Goal: Task Accomplishment & Management: Use online tool/utility

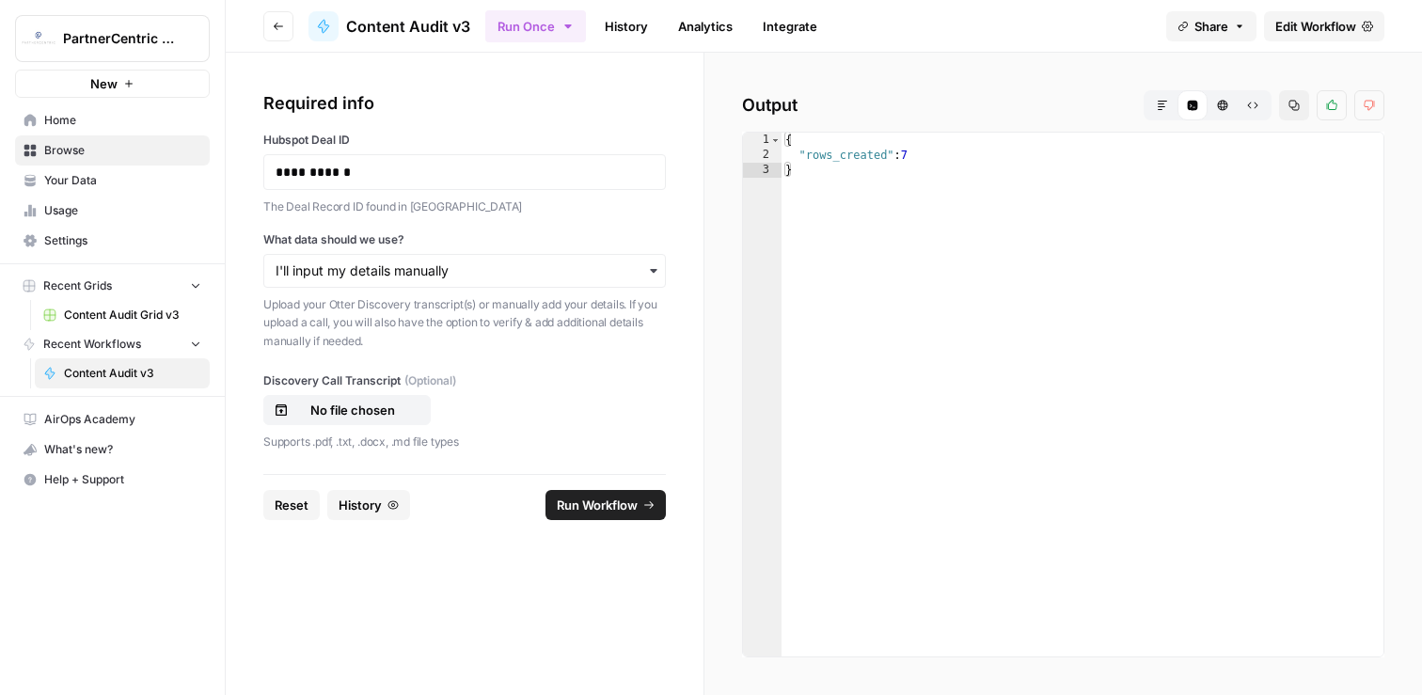
type textarea "*"
click at [959, 293] on div "{ "rows_created" : 7 }" at bounding box center [1083, 410] width 603 height 555
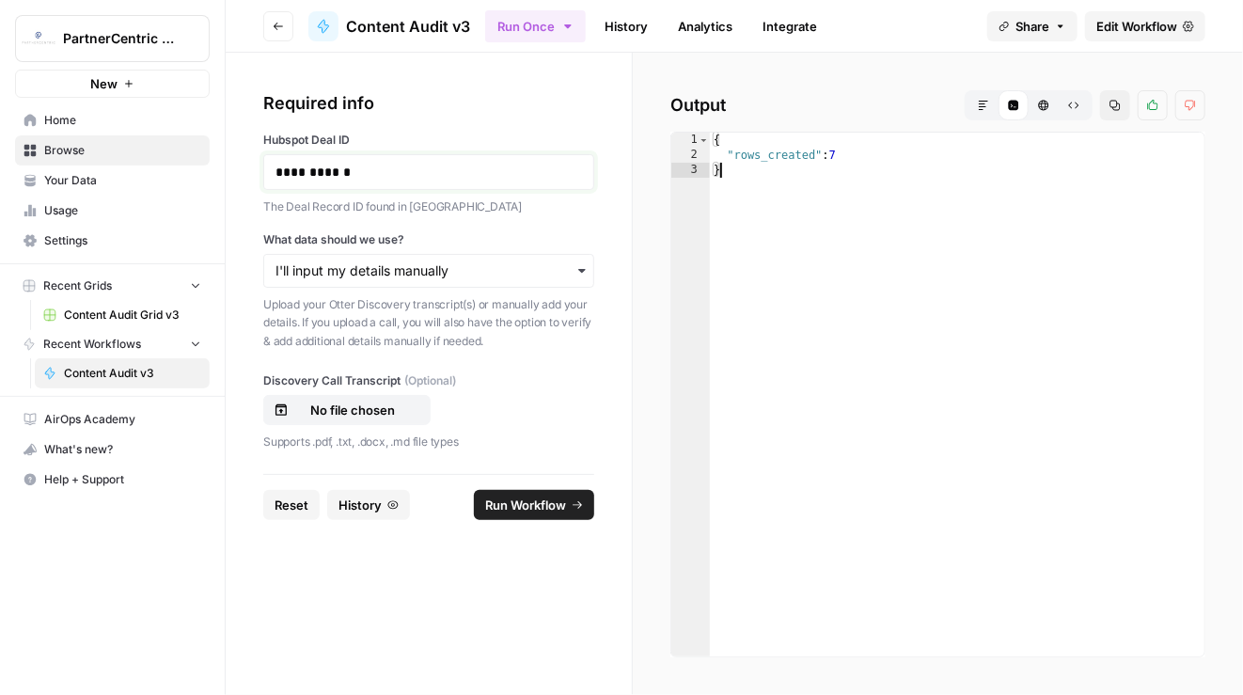
click at [438, 174] on p "**********" at bounding box center [430, 172] width 308 height 19
click at [411, 274] on input "What data should we use?" at bounding box center [429, 270] width 307 height 19
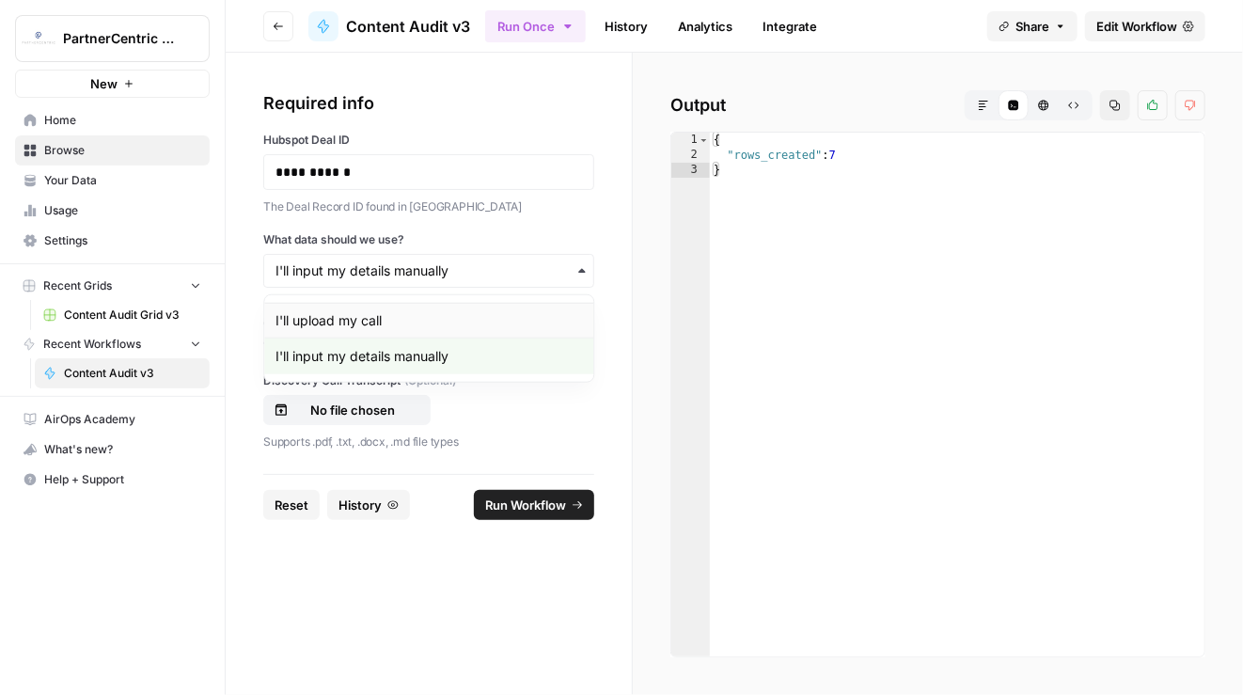
click at [388, 316] on div "I'll upload my call" at bounding box center [428, 321] width 329 height 36
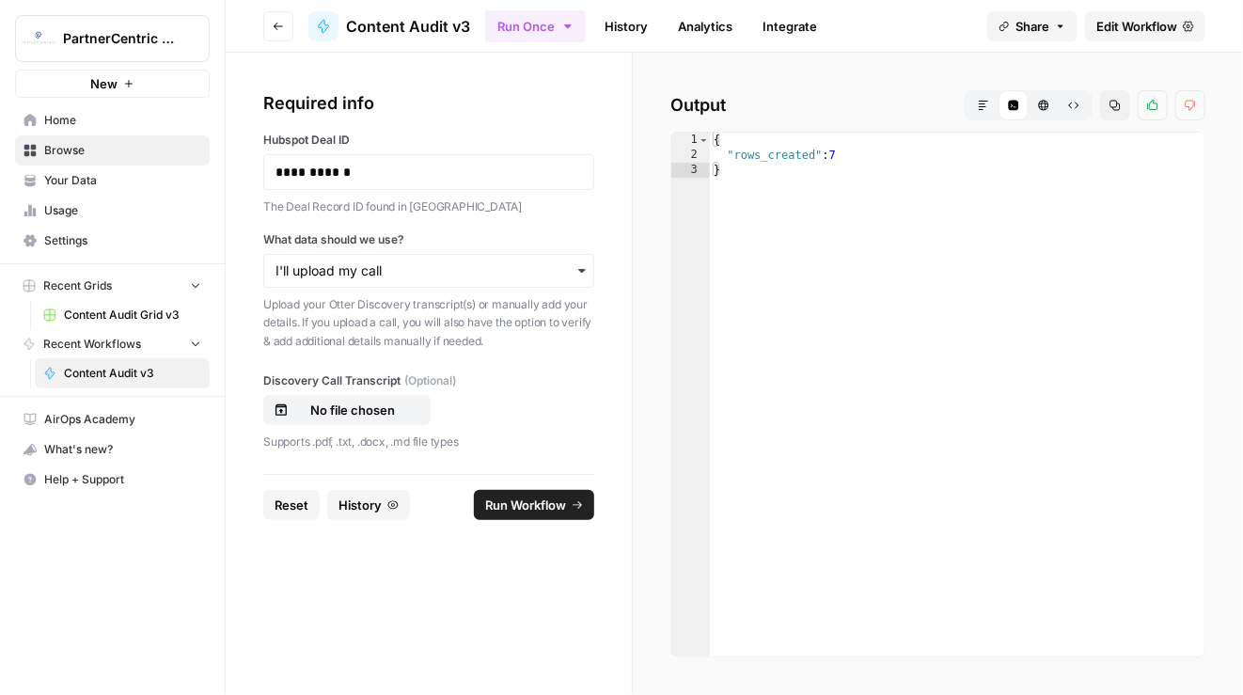
click at [376, 396] on div "No file chosen" at bounding box center [428, 410] width 331 height 30
click at [379, 407] on p "No file chosen" at bounding box center [353, 410] width 120 height 19
click at [515, 515] on button "Run Workflow" at bounding box center [534, 505] width 120 height 30
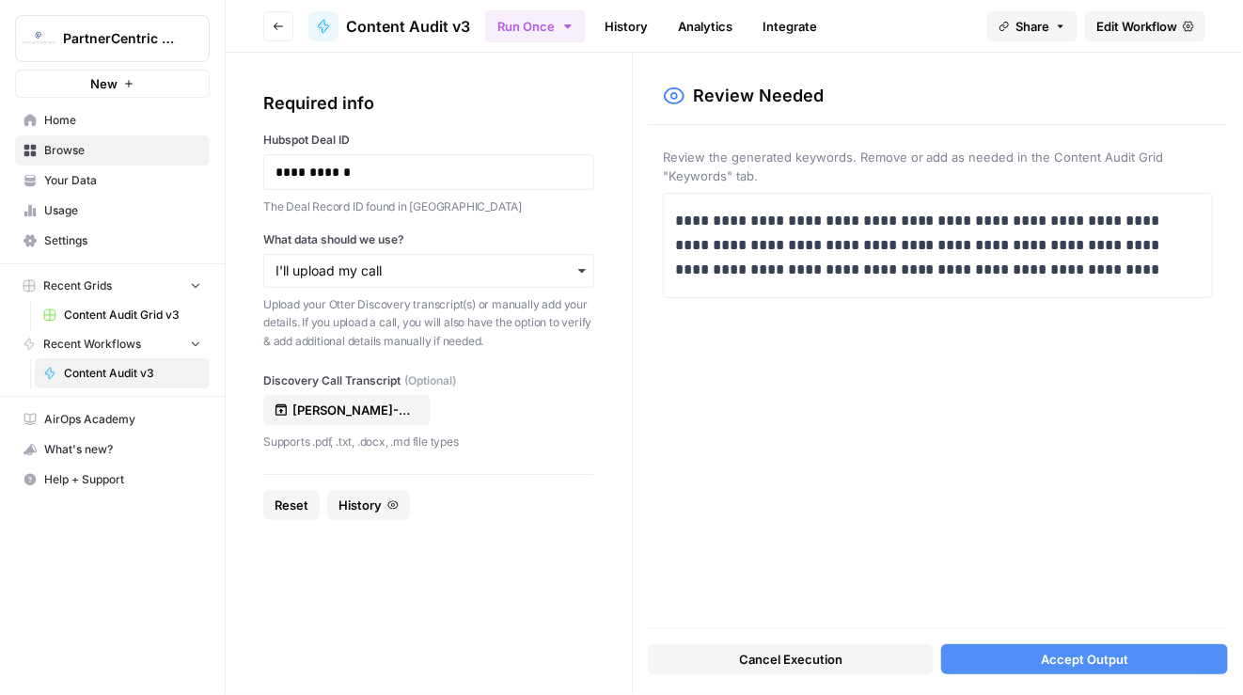
click at [806, 648] on button "Cancel Execution" at bounding box center [791, 659] width 287 height 30
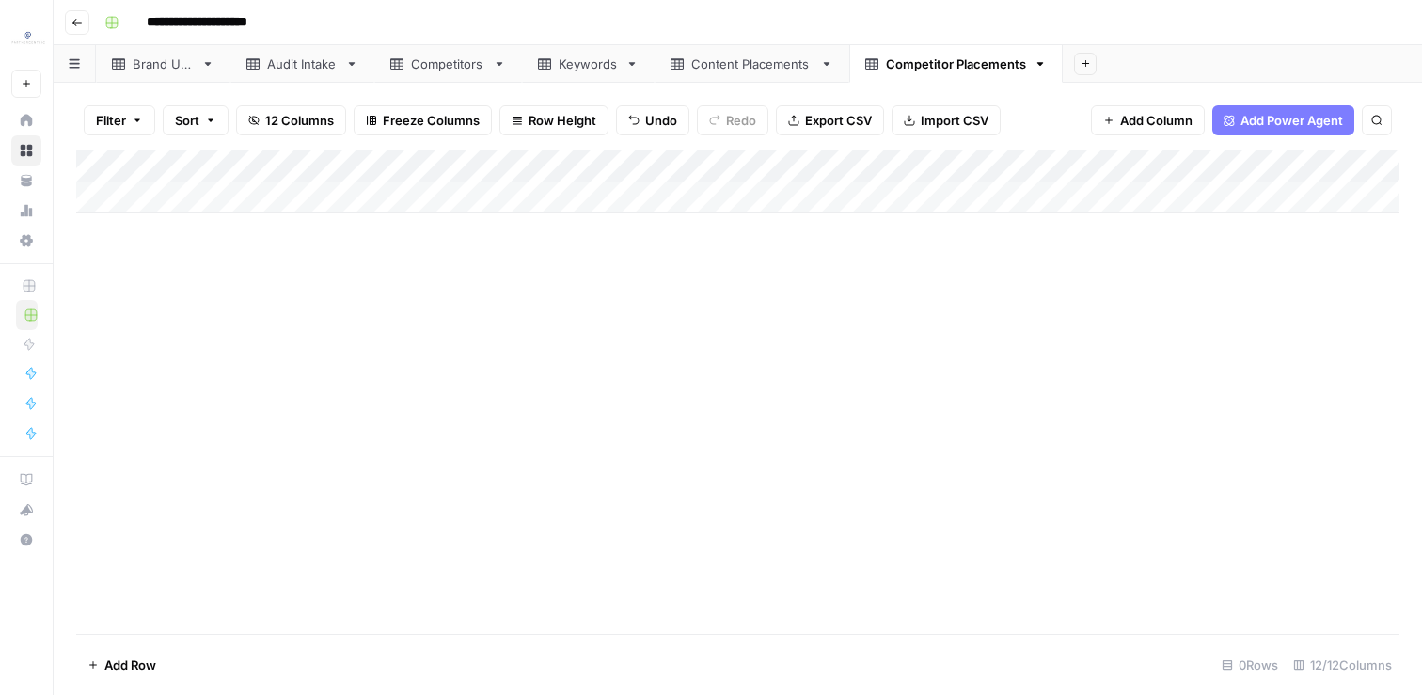
click at [761, 62] on div "Content Placements" at bounding box center [751, 64] width 121 height 19
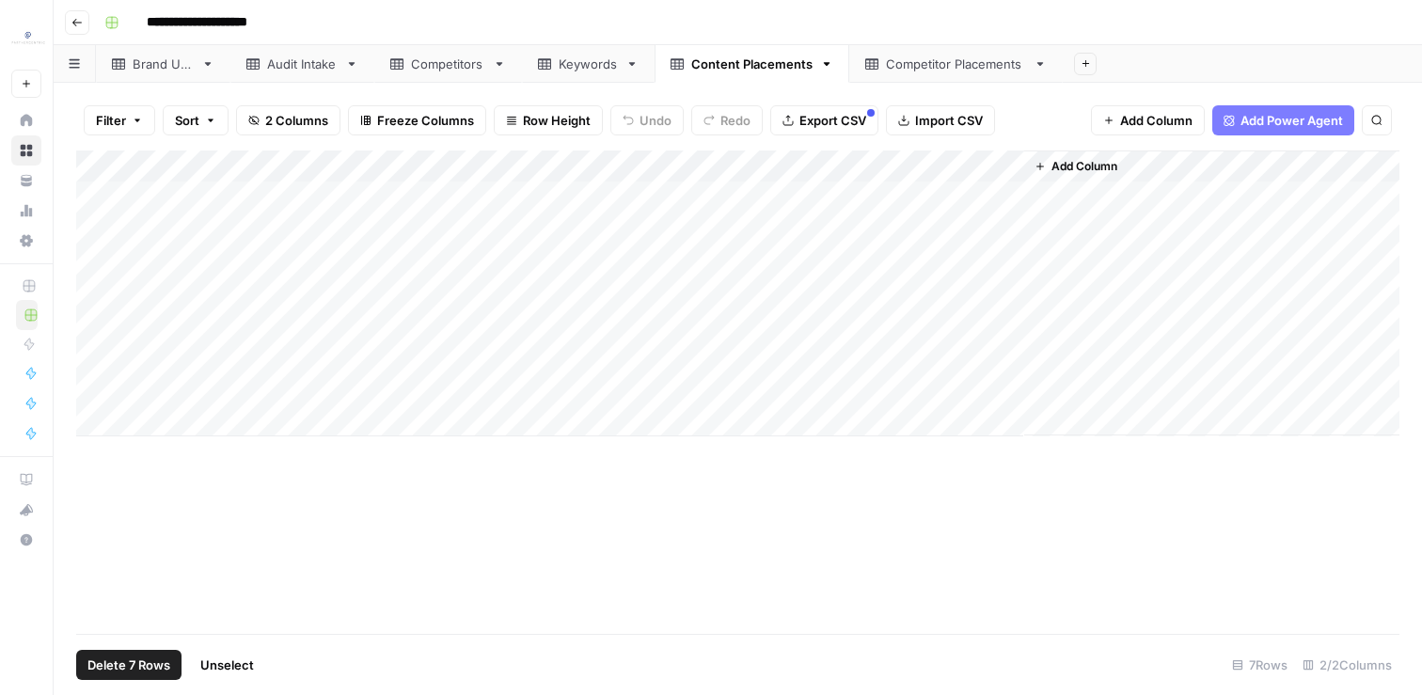
click at [111, 166] on div "Add Column" at bounding box center [737, 293] width 1323 height 286
click at [151, 659] on span "Delete 7 Rows" at bounding box center [128, 665] width 83 height 19
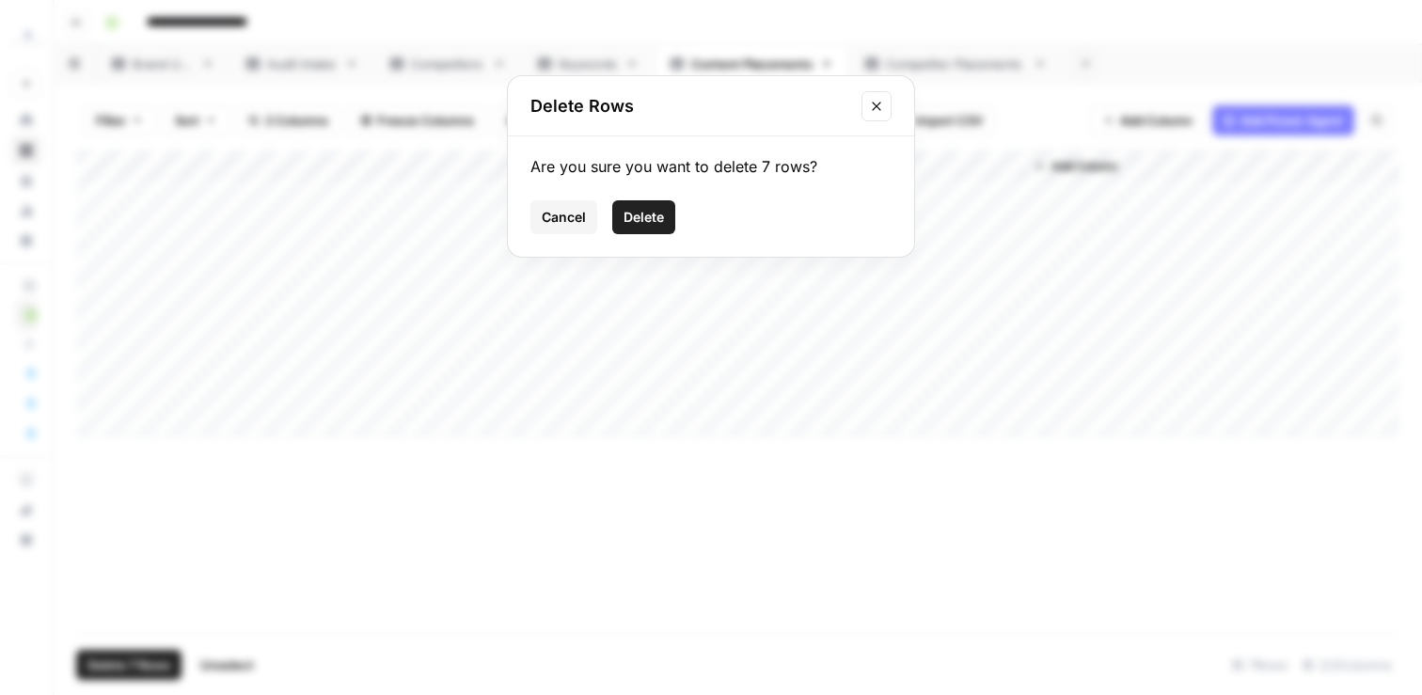
click at [629, 220] on span "Delete" at bounding box center [644, 217] width 40 height 19
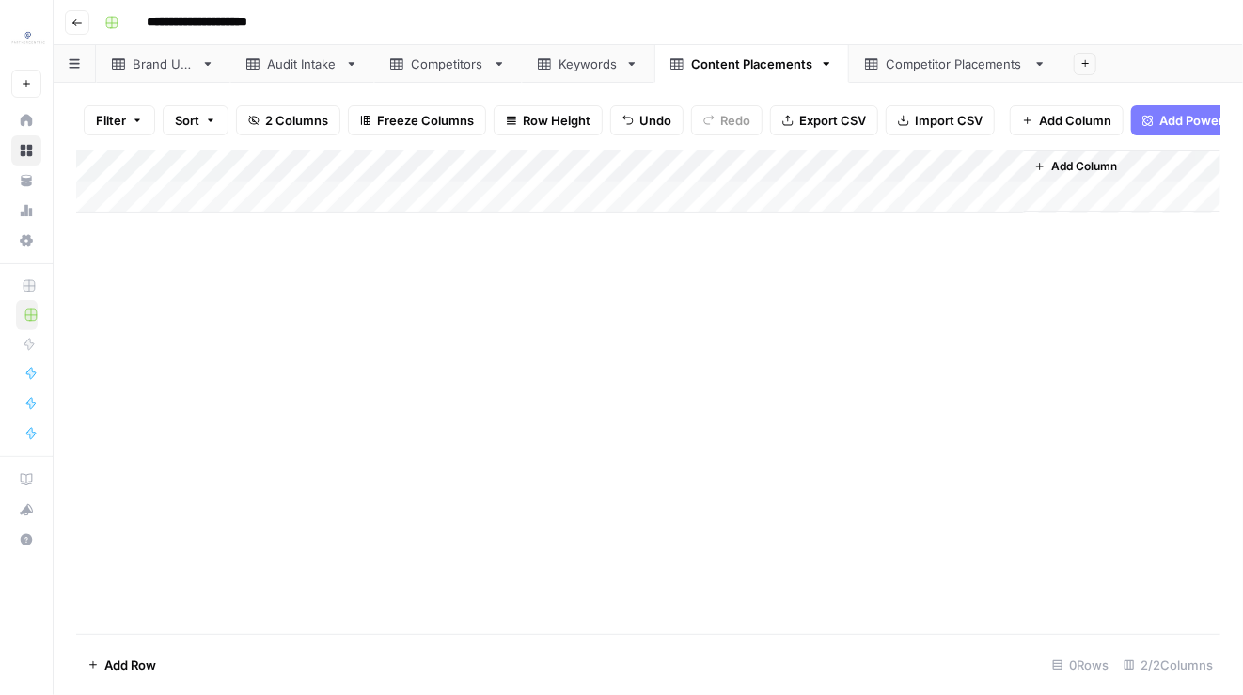
click at [293, 77] on link "Audit Intake" at bounding box center [302, 64] width 144 height 38
click at [555, 199] on div "Add Column" at bounding box center [648, 391] width 1145 height 483
click at [683, 587] on div "Add Column" at bounding box center [648, 391] width 1145 height 483
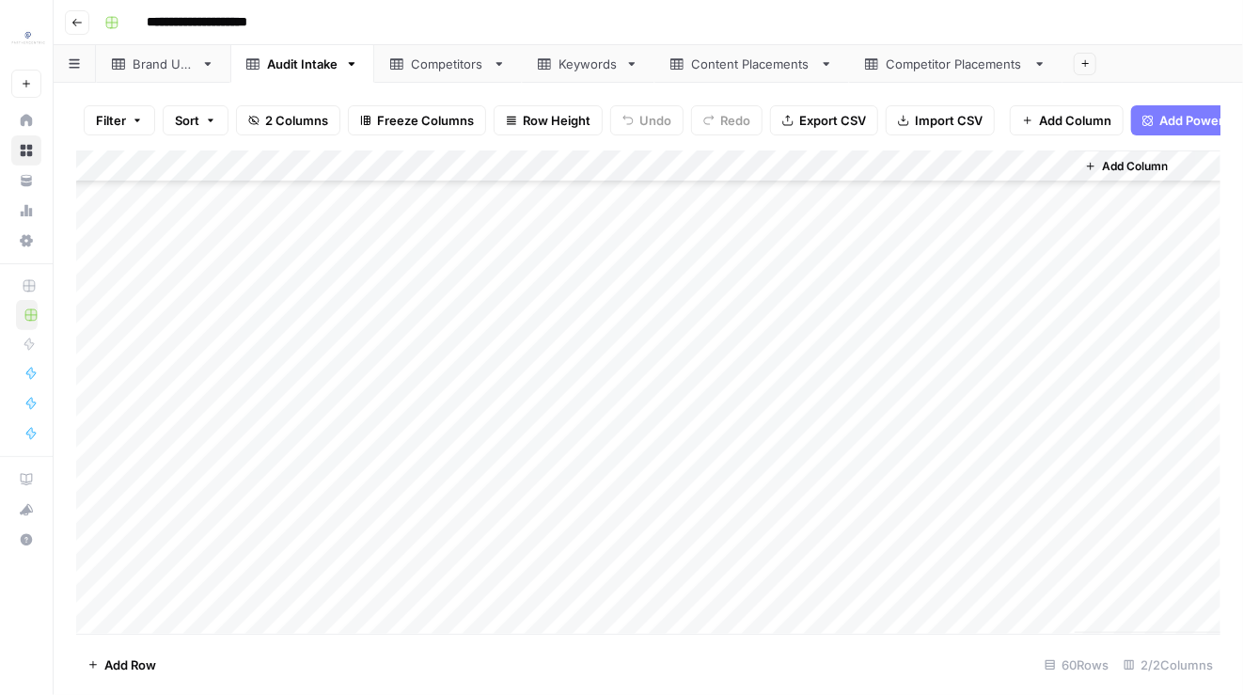
click at [437, 540] on div "Add Column" at bounding box center [648, 391] width 1145 height 483
click at [546, 526] on div "Add Column" at bounding box center [648, 391] width 1145 height 483
click at [735, 594] on div "Add Column" at bounding box center [648, 391] width 1145 height 483
click at [104, 165] on div "Add Column" at bounding box center [648, 391] width 1145 height 483
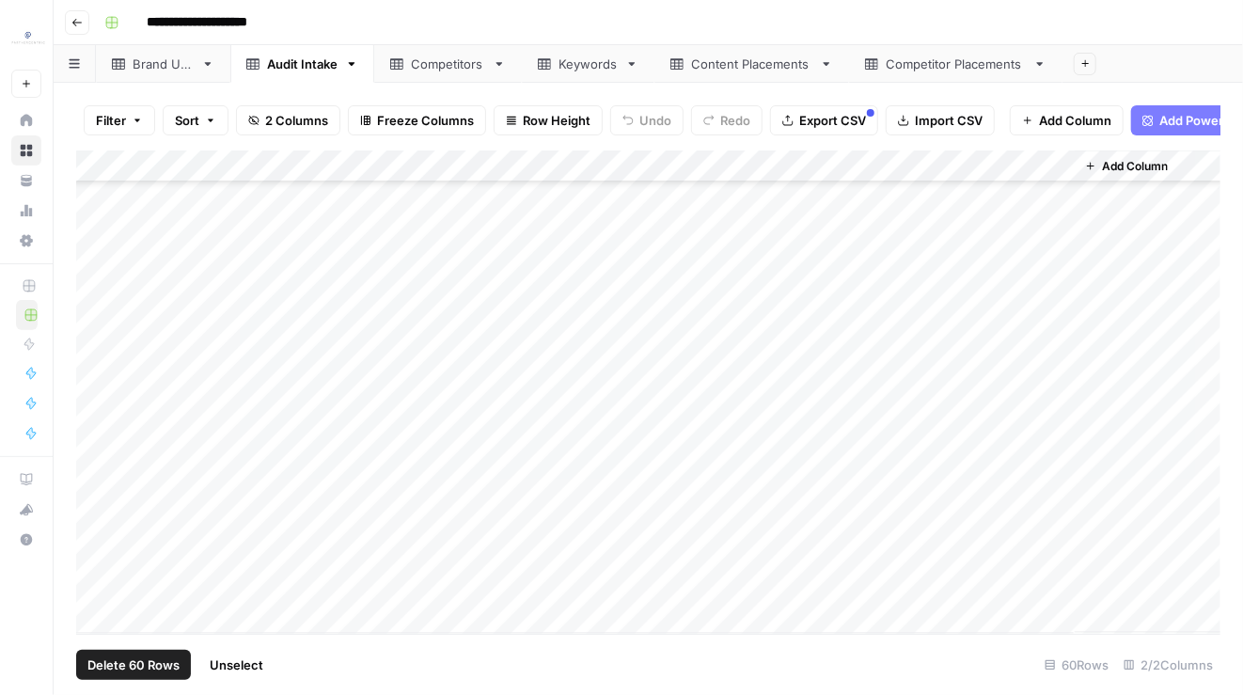
click at [146, 675] on button "Delete 60 Rows" at bounding box center [133, 665] width 115 height 30
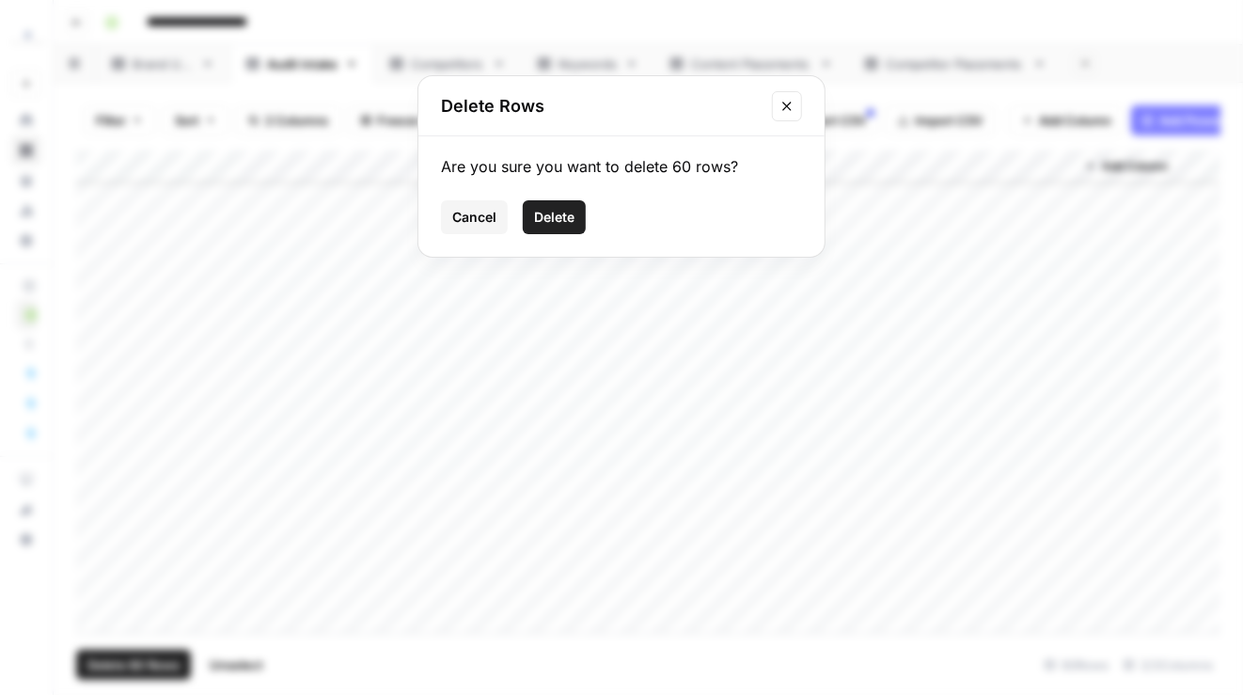
click at [564, 225] on span "Delete" at bounding box center [554, 217] width 40 height 19
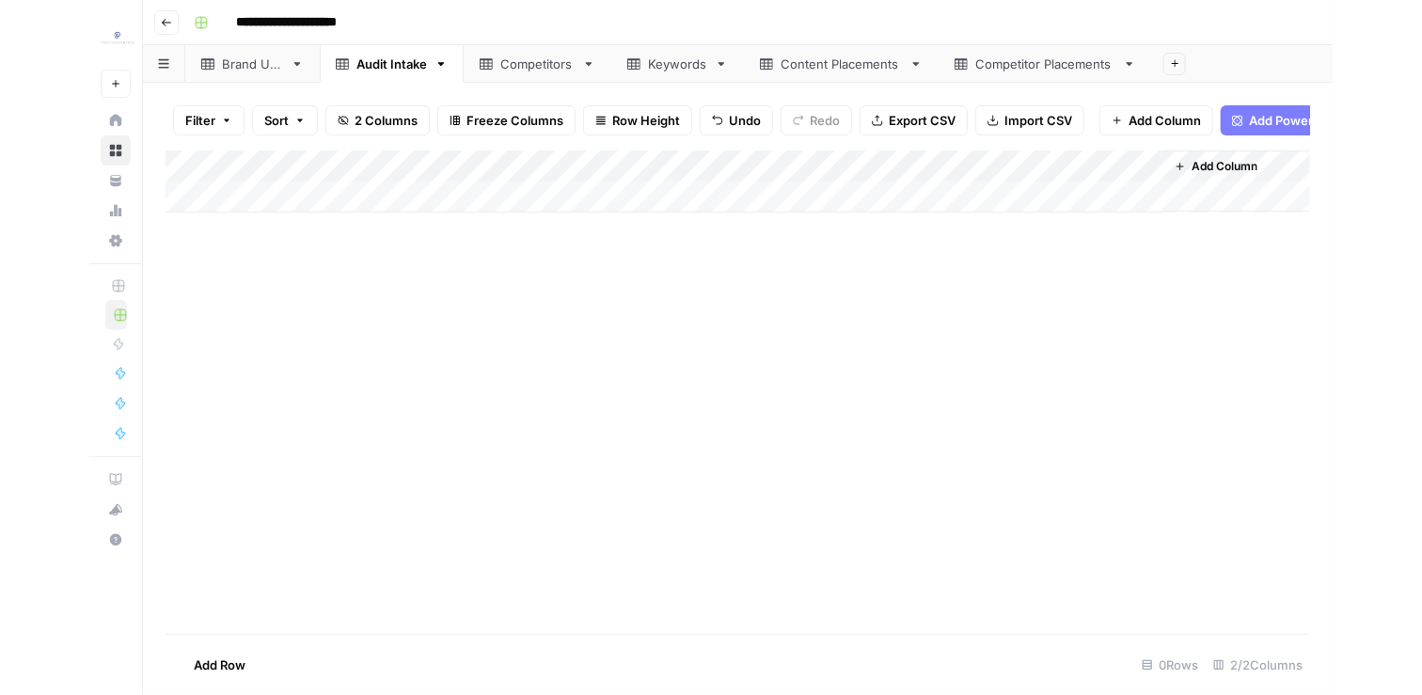
scroll to position [0, 0]
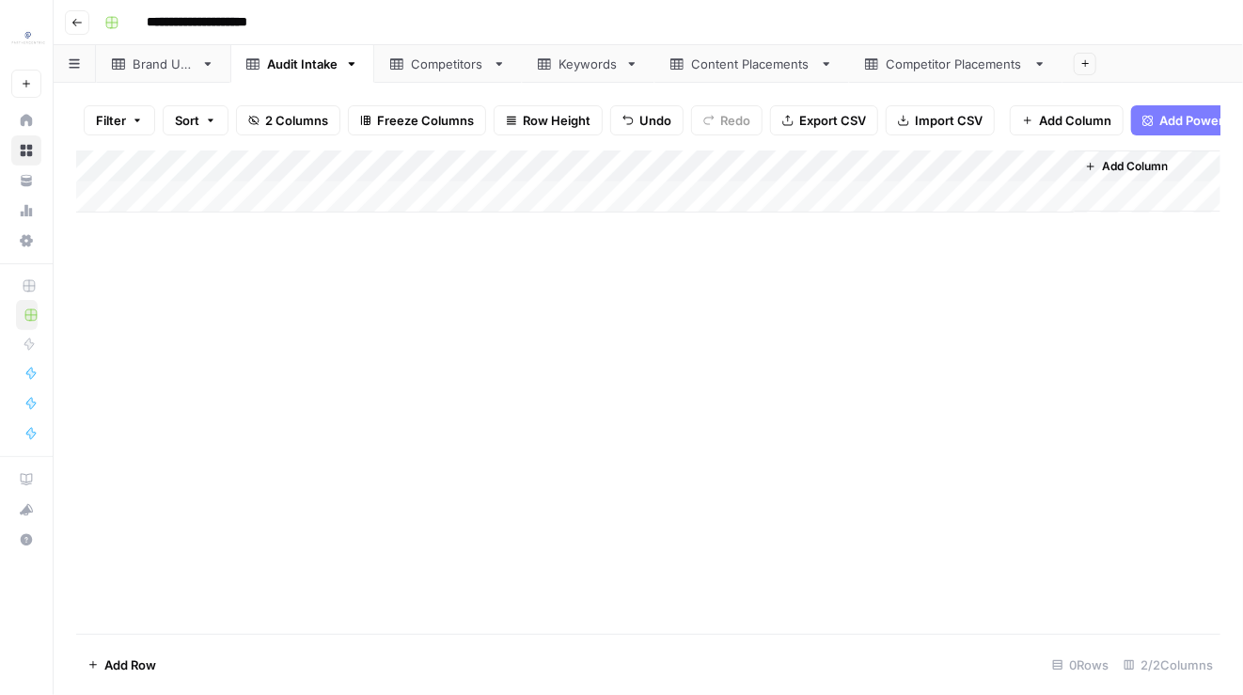
click at [421, 64] on div "Competitors" at bounding box center [448, 64] width 74 height 19
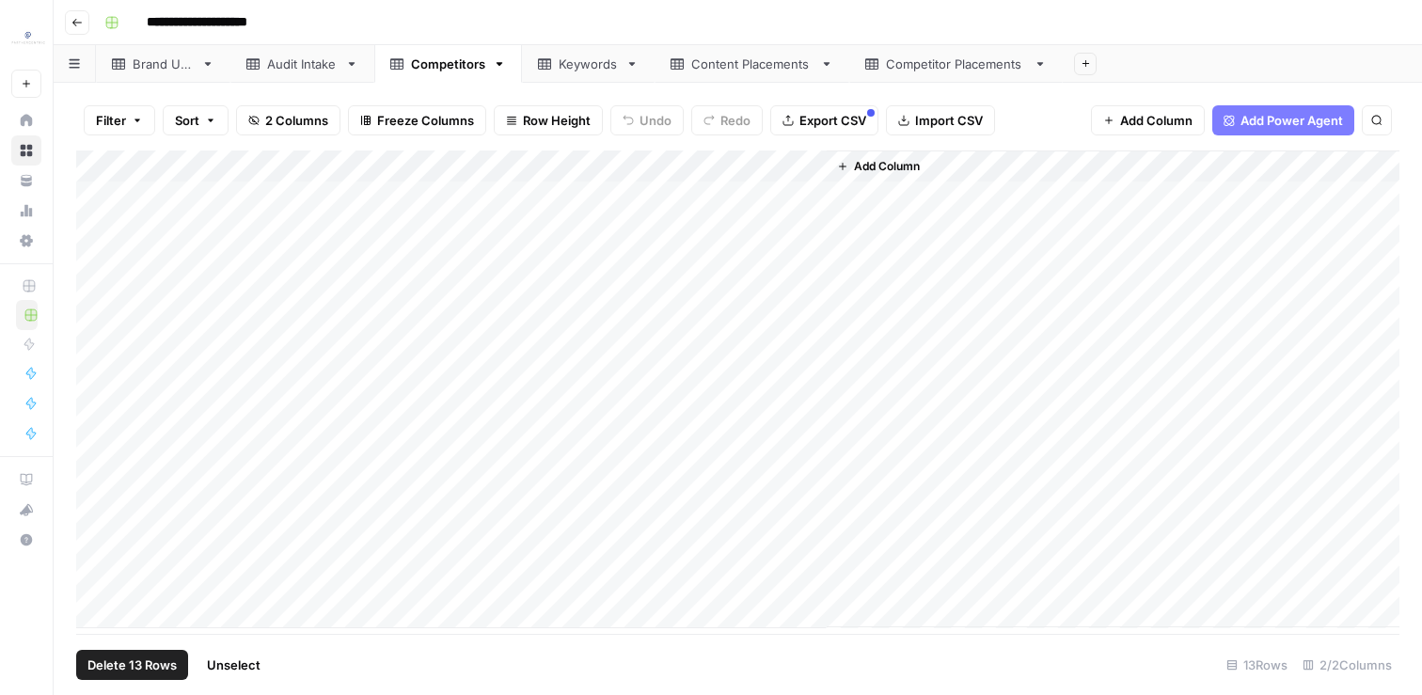
click at [97, 164] on div "Add Column" at bounding box center [737, 389] width 1323 height 478
click at [82, 666] on button "Delete 13 Rows" at bounding box center [132, 665] width 112 height 30
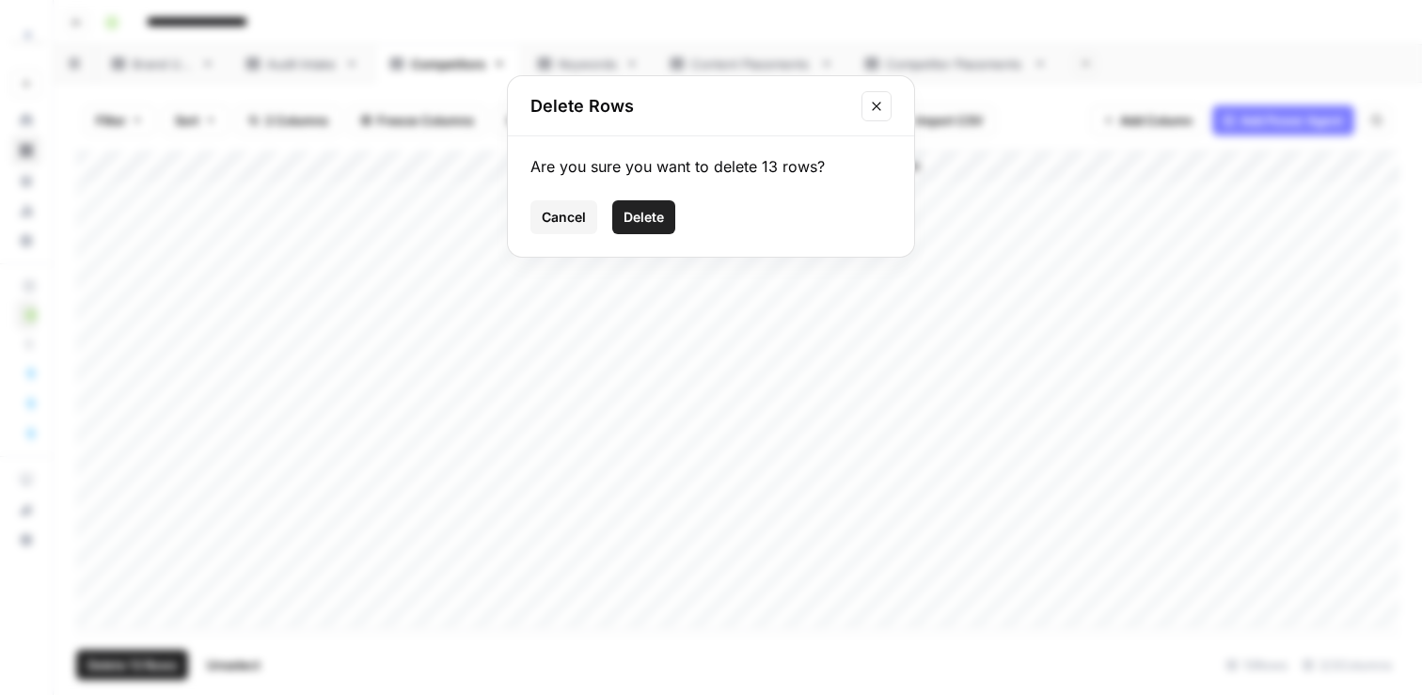
click at [676, 205] on div "Cancel Delete" at bounding box center [711, 217] width 361 height 34
click at [660, 208] on span "Delete" at bounding box center [644, 217] width 40 height 19
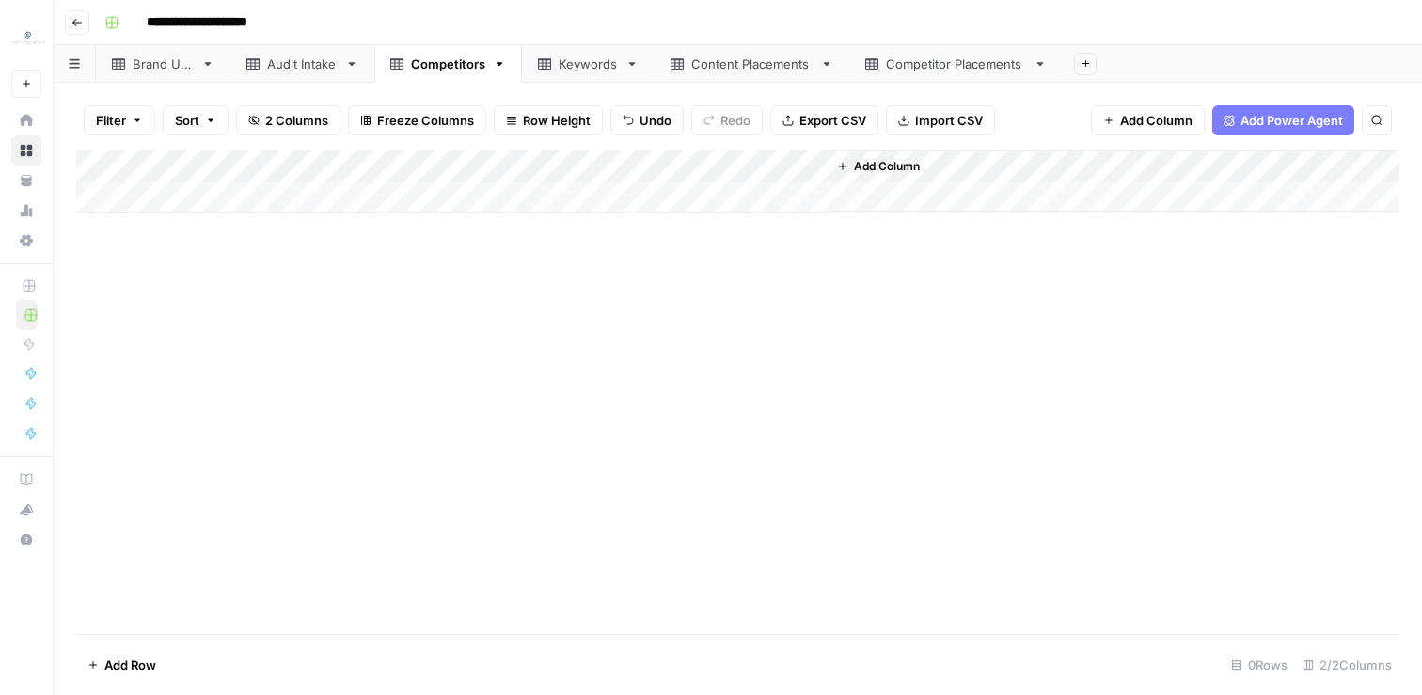
click at [601, 72] on link "Keywords" at bounding box center [588, 64] width 133 height 38
click at [103, 162] on div "Add Column" at bounding box center [737, 389] width 1323 height 478
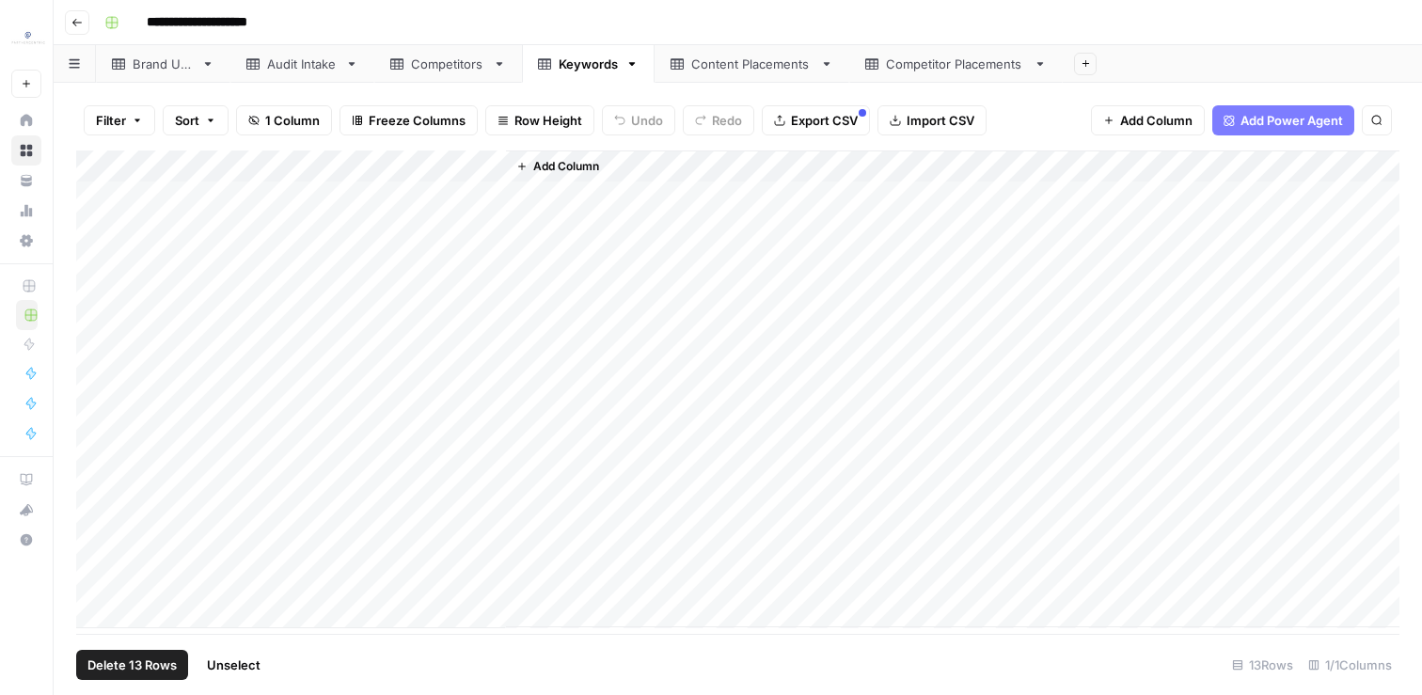
click at [129, 657] on span "Delete 13 Rows" at bounding box center [131, 665] width 89 height 19
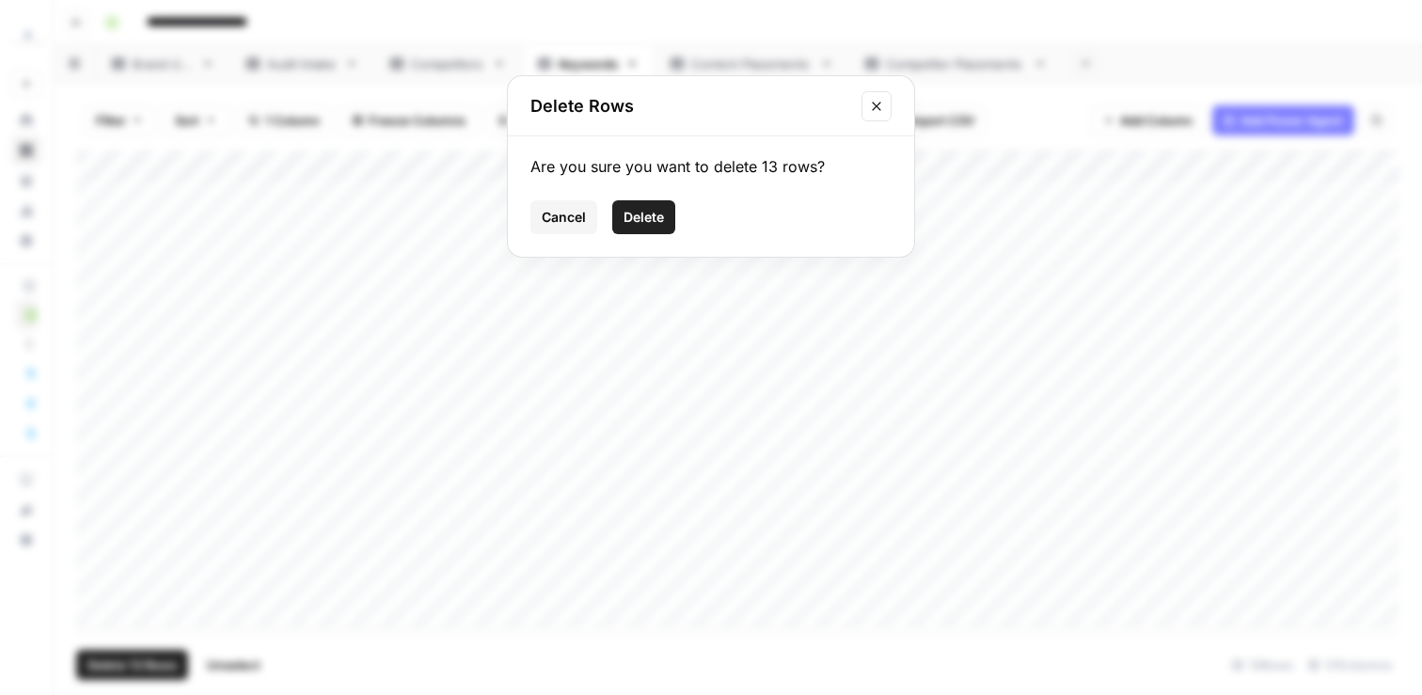
click at [662, 220] on span "Delete" at bounding box center [644, 217] width 40 height 19
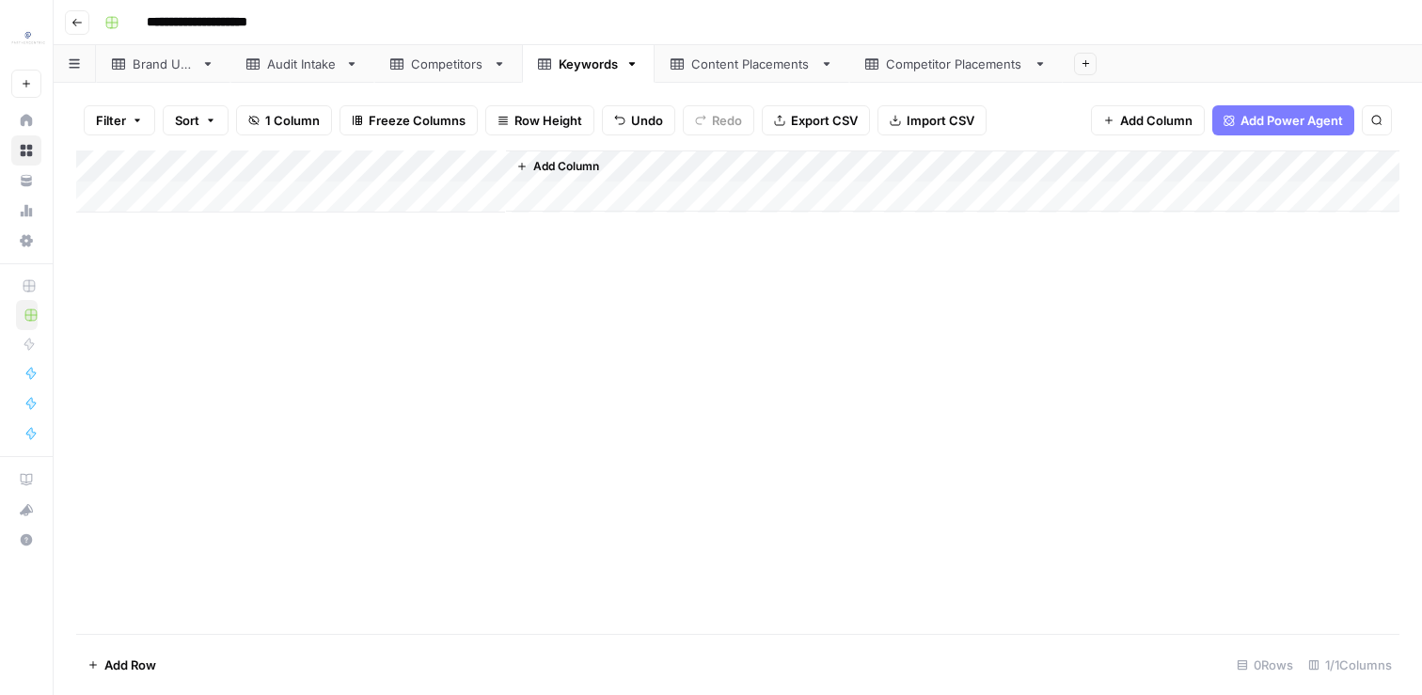
click at [733, 63] on div "Content Placements" at bounding box center [751, 64] width 121 height 19
click at [974, 62] on div "Competitor Placements" at bounding box center [956, 64] width 140 height 19
click at [388, 67] on link "Competitors" at bounding box center [448, 64] width 148 height 38
click at [276, 65] on div "Audit Intake" at bounding box center [302, 64] width 71 height 19
click at [134, 71] on div "Brand URL" at bounding box center [163, 64] width 61 height 19
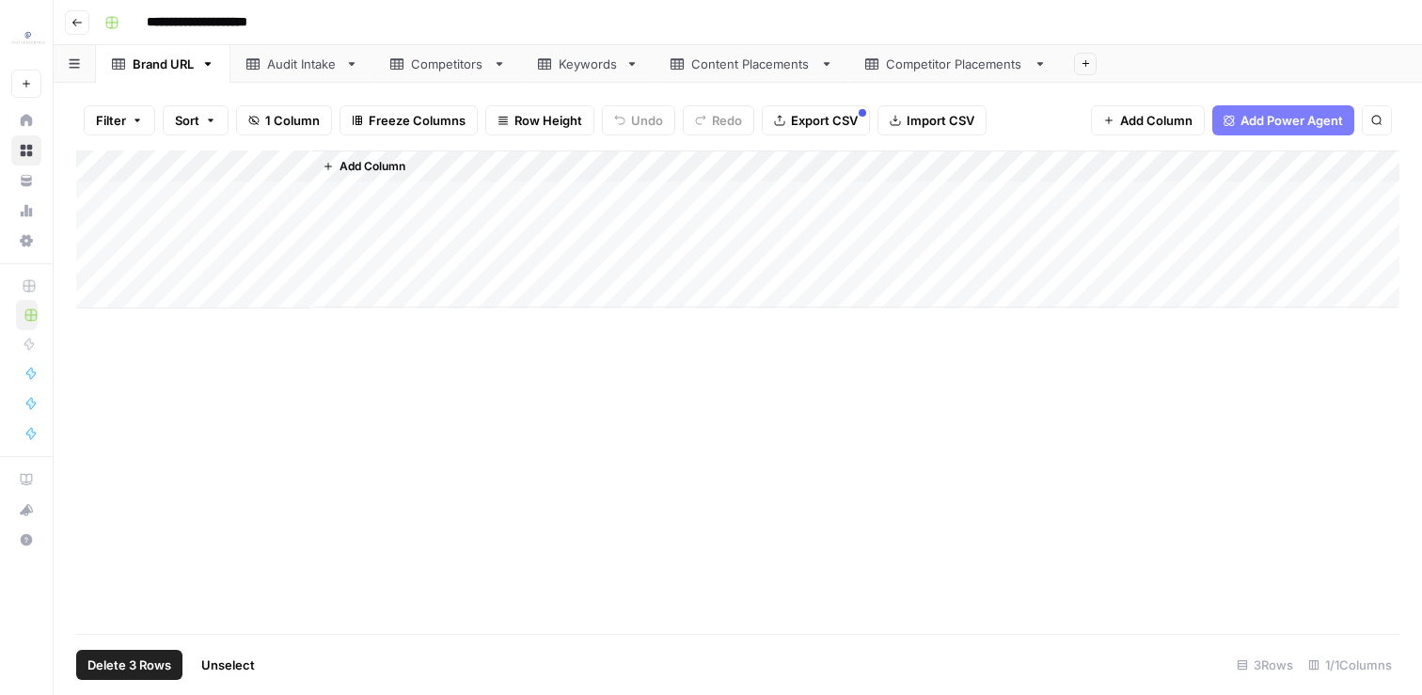
click at [99, 165] on div "Add Column" at bounding box center [737, 229] width 1323 height 158
click at [123, 667] on span "Delete 3 Rows" at bounding box center [129, 665] width 84 height 19
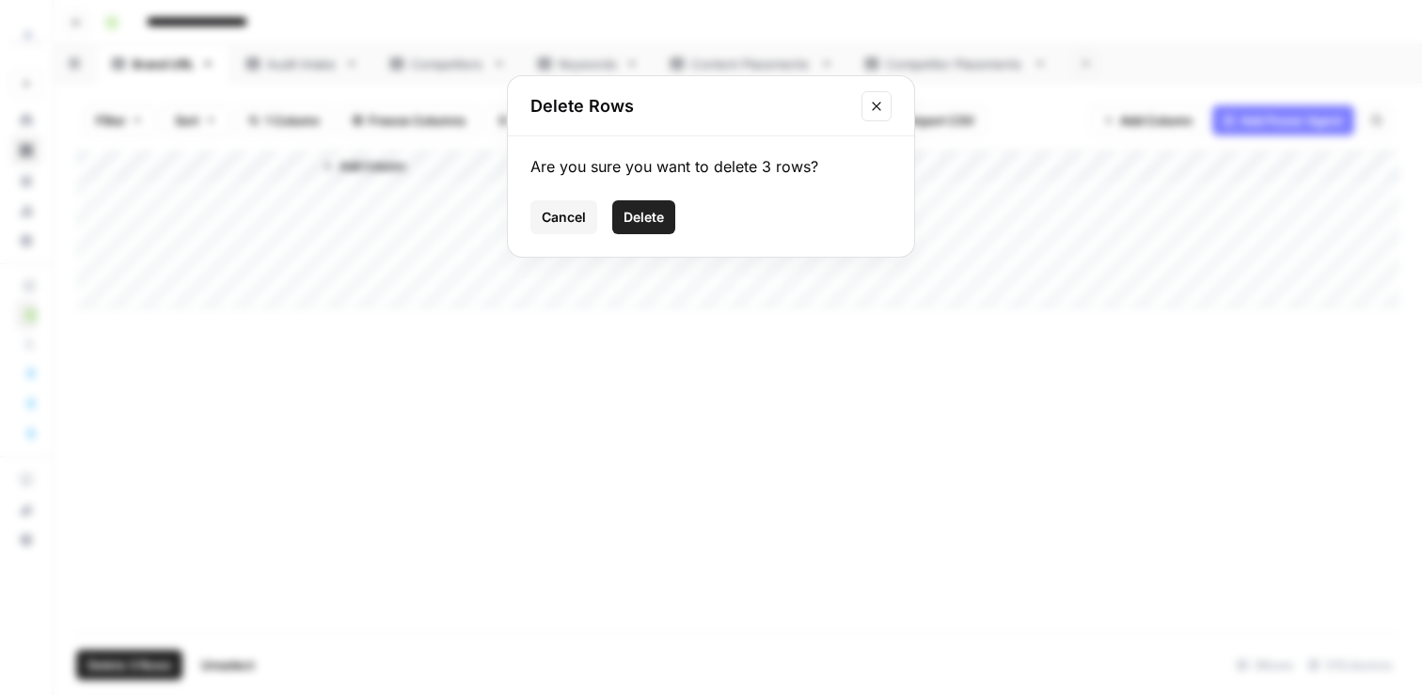
click at [625, 223] on span "Delete" at bounding box center [644, 217] width 40 height 19
